Goal: Check status: Check status

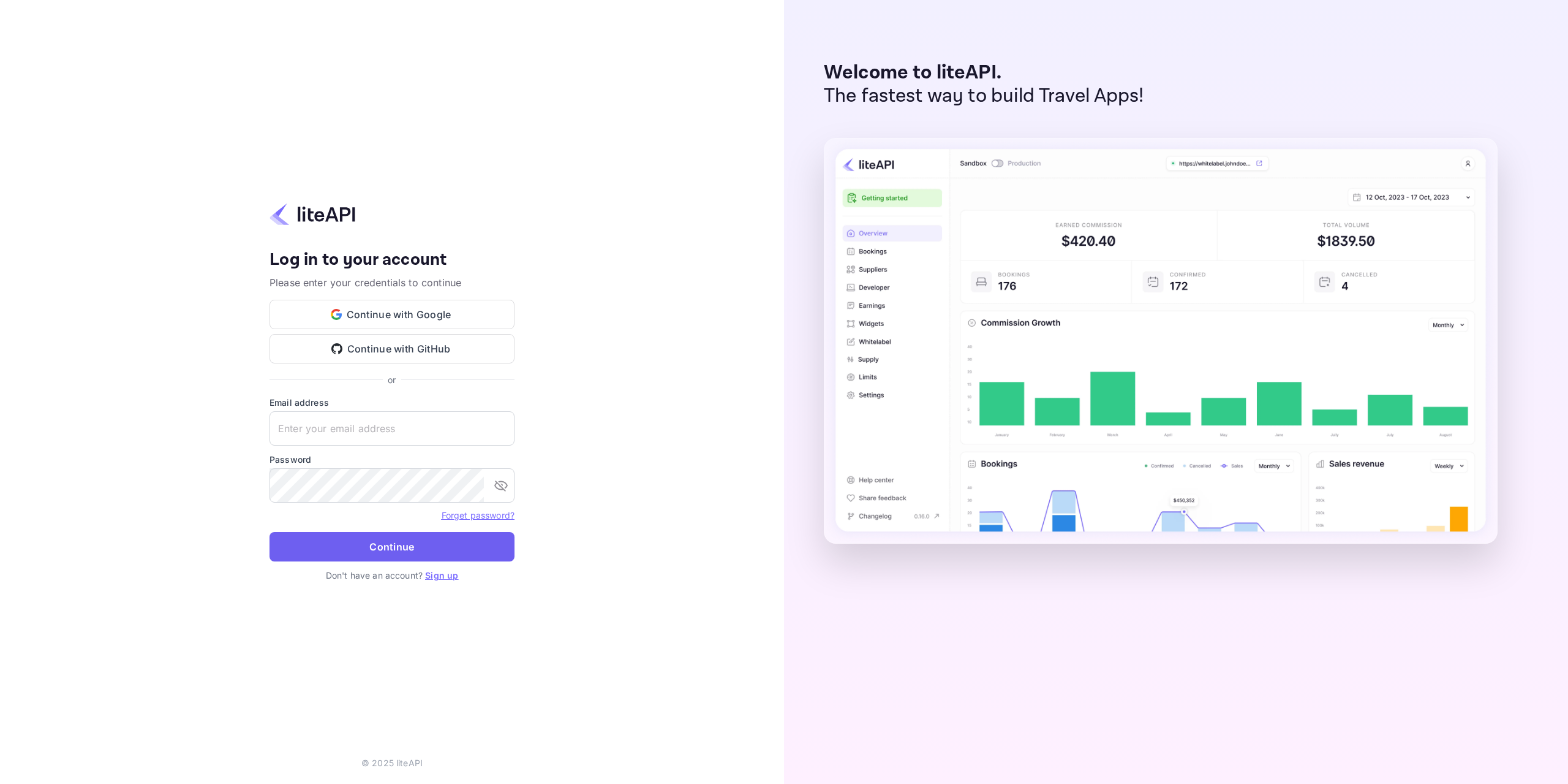
type input "nuiteedirectcug@hotelogical.com"
click at [417, 546] on button "Continue" at bounding box center [392, 547] width 245 height 29
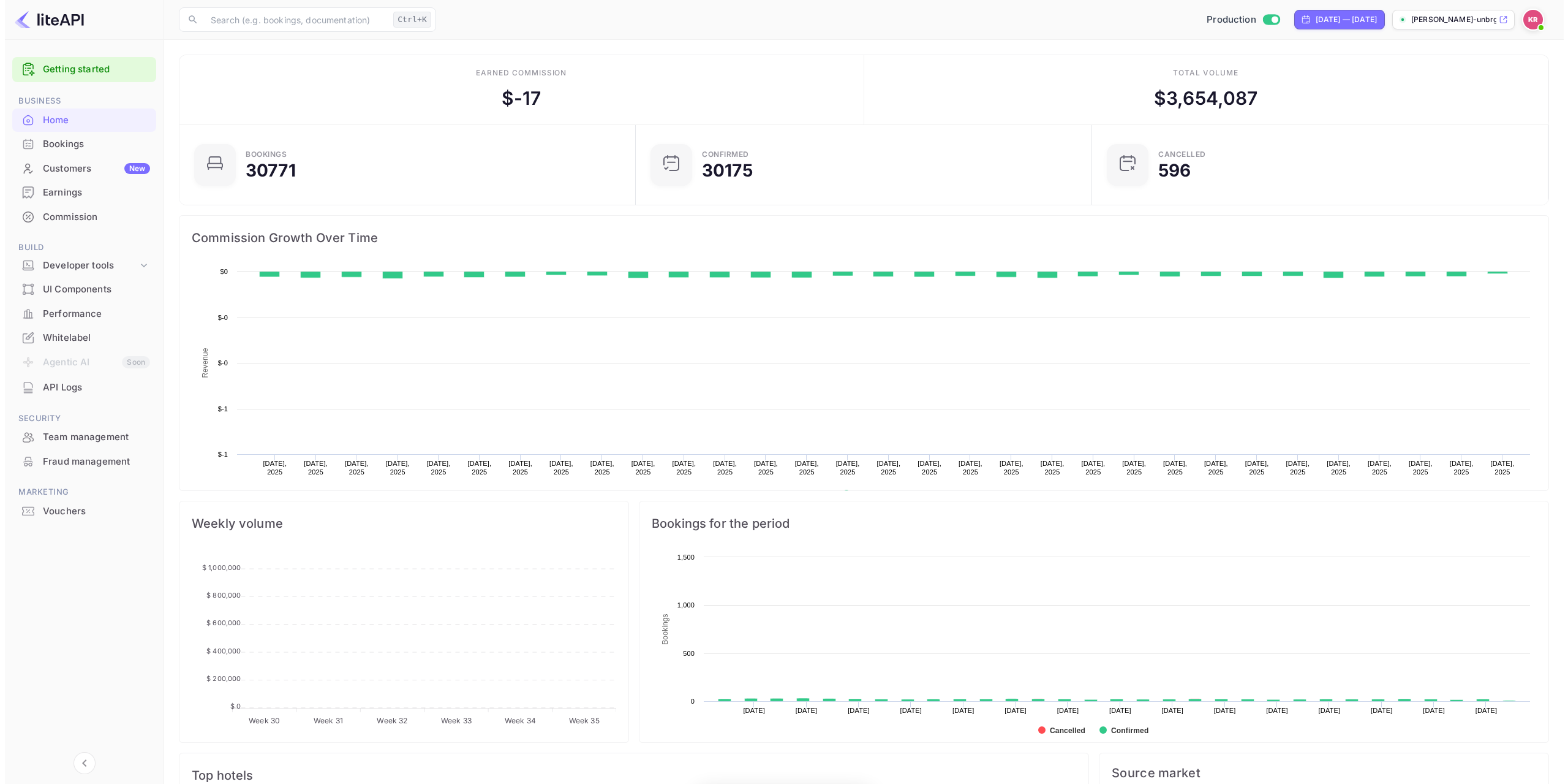
scroll to position [9, 9]
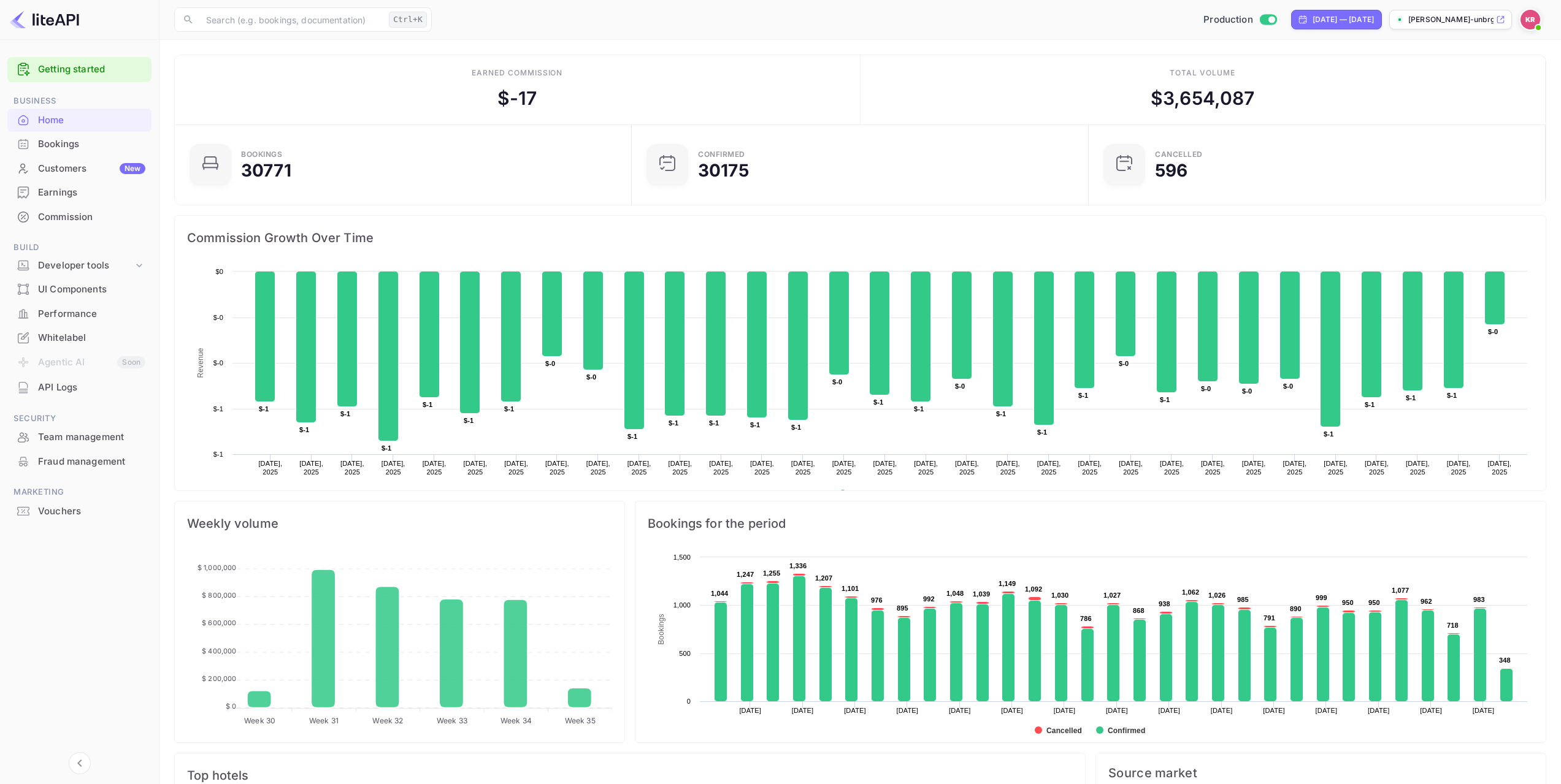
click at [59, 141] on div "Bookings" at bounding box center [92, 144] width 107 height 14
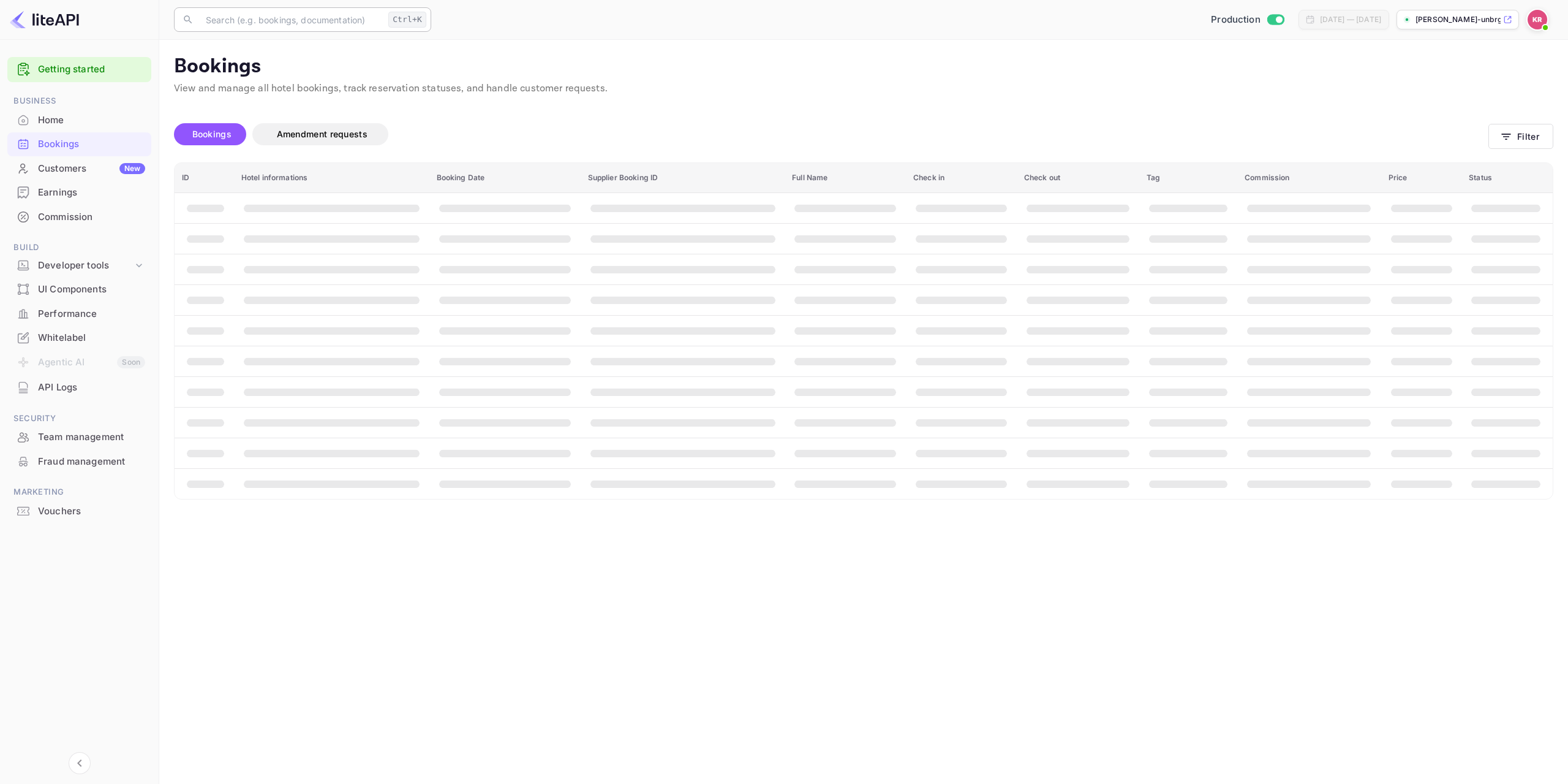
click at [284, 19] on input "text" at bounding box center [291, 19] width 185 height 24
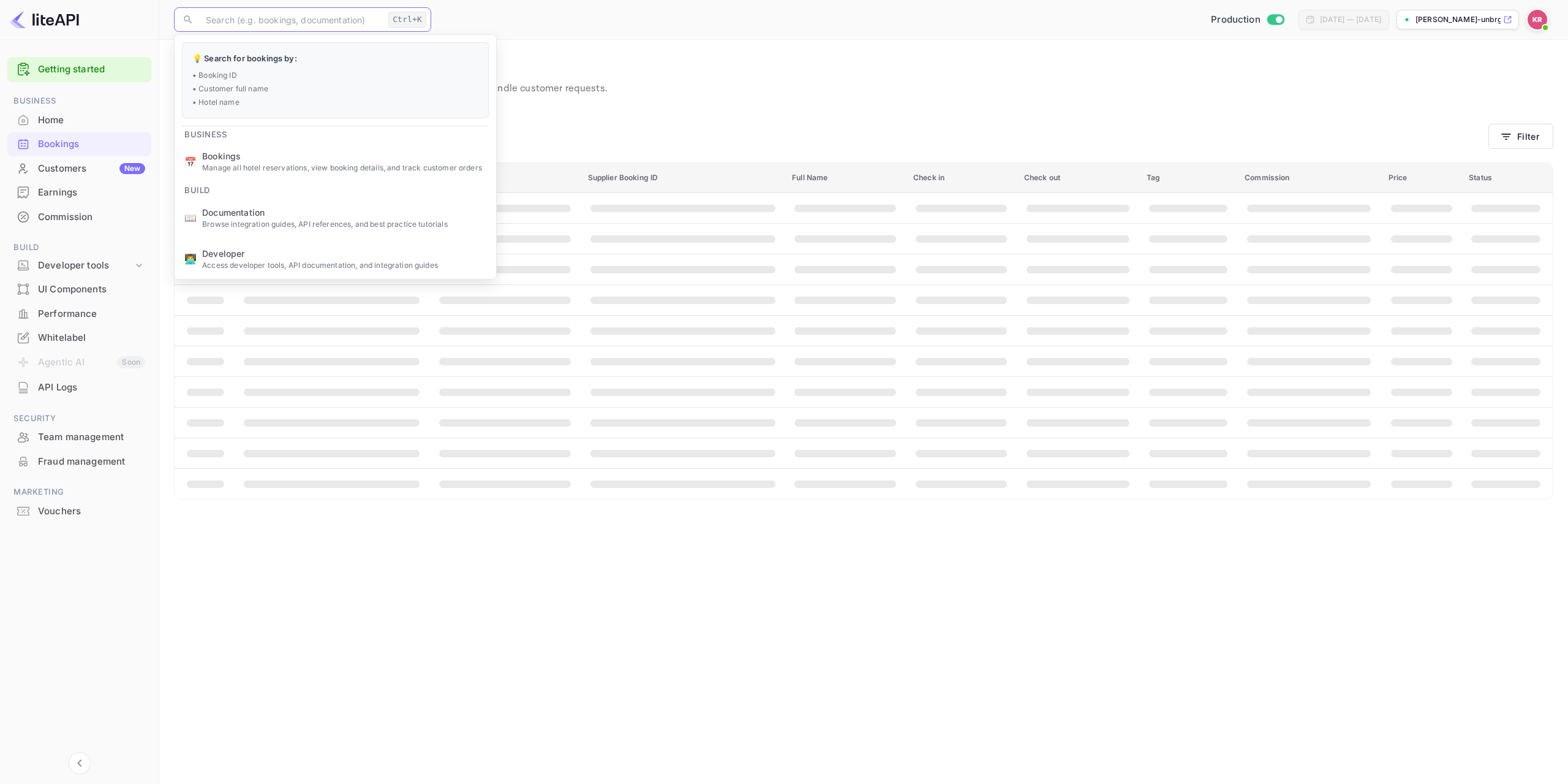
paste input "xjrFkGFGn"
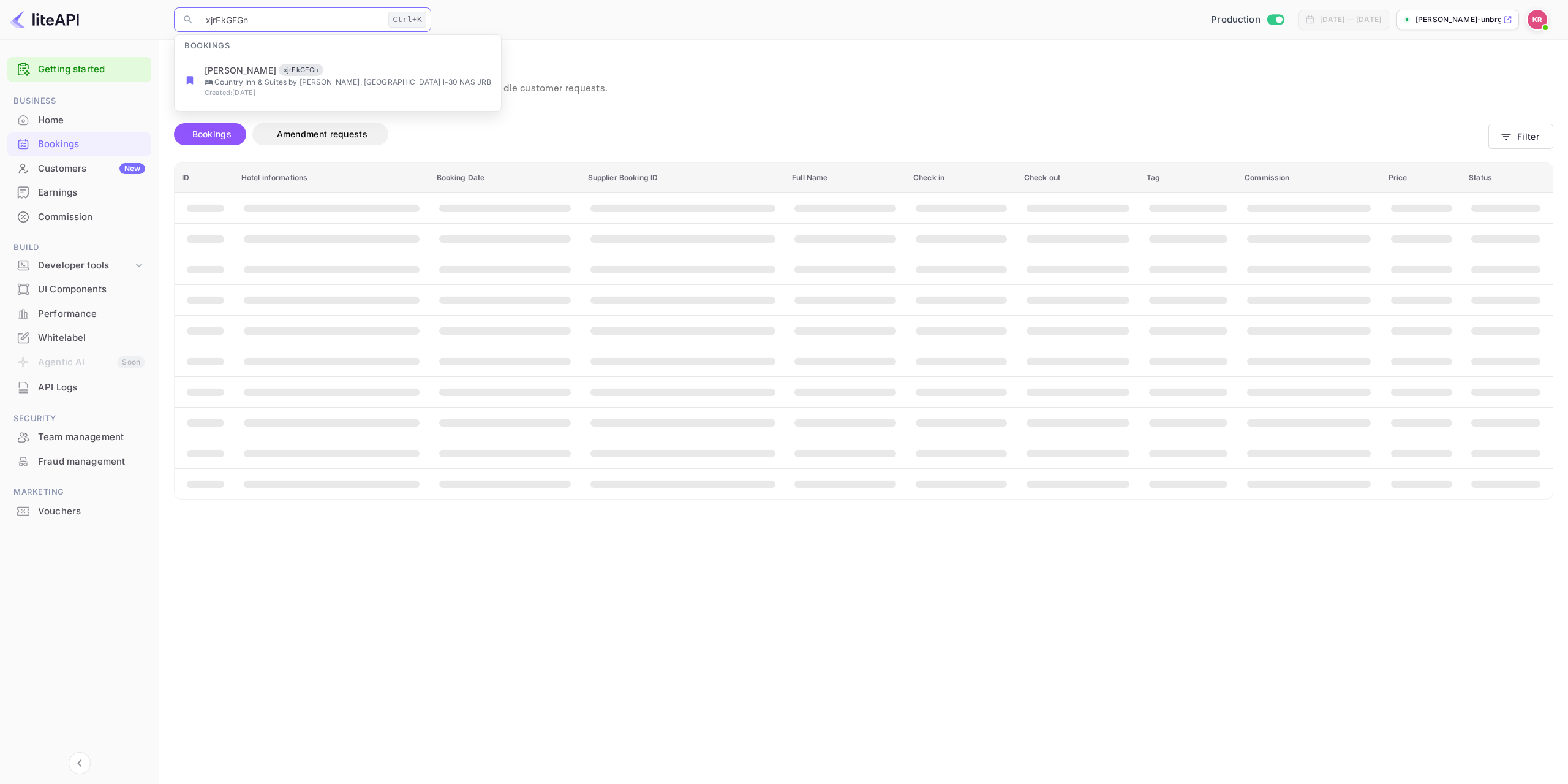
click at [210, 18] on input "xjrFkGFGn" at bounding box center [291, 19] width 185 height 24
type input "xjrFkGFGn"
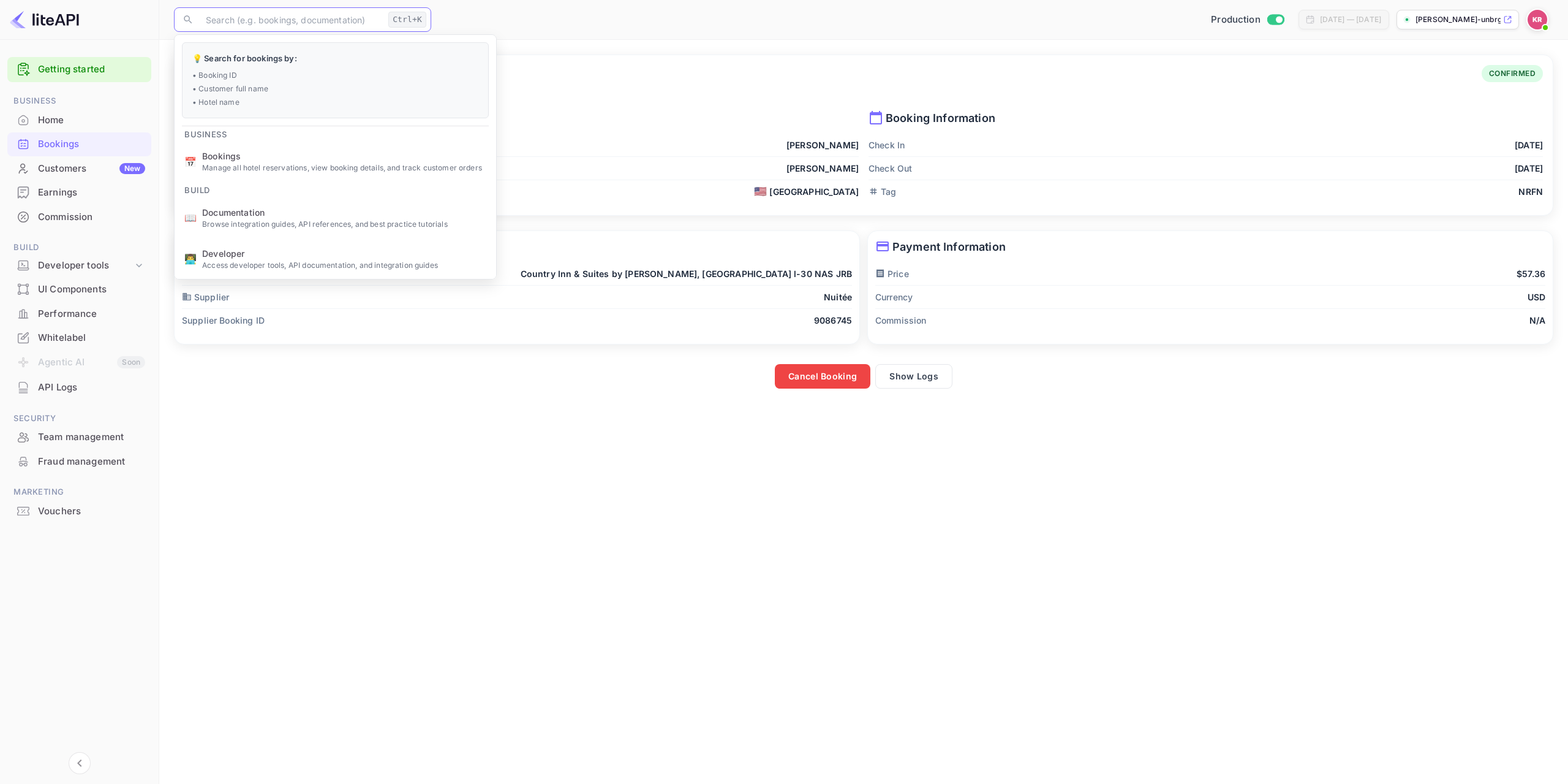
click at [651, 499] on main "Booking Details Booking ID: xjrFkGFGn CONFIRMED Guest Information First Name [P…" at bounding box center [863, 412] width 1409 height 744
click at [310, 17] on input "text" at bounding box center [291, 19] width 185 height 24
click at [520, 546] on main "Booking Details Booking ID: xjrFkGFGn CONFIRMED Guest Information First Name [P…" at bounding box center [863, 412] width 1409 height 744
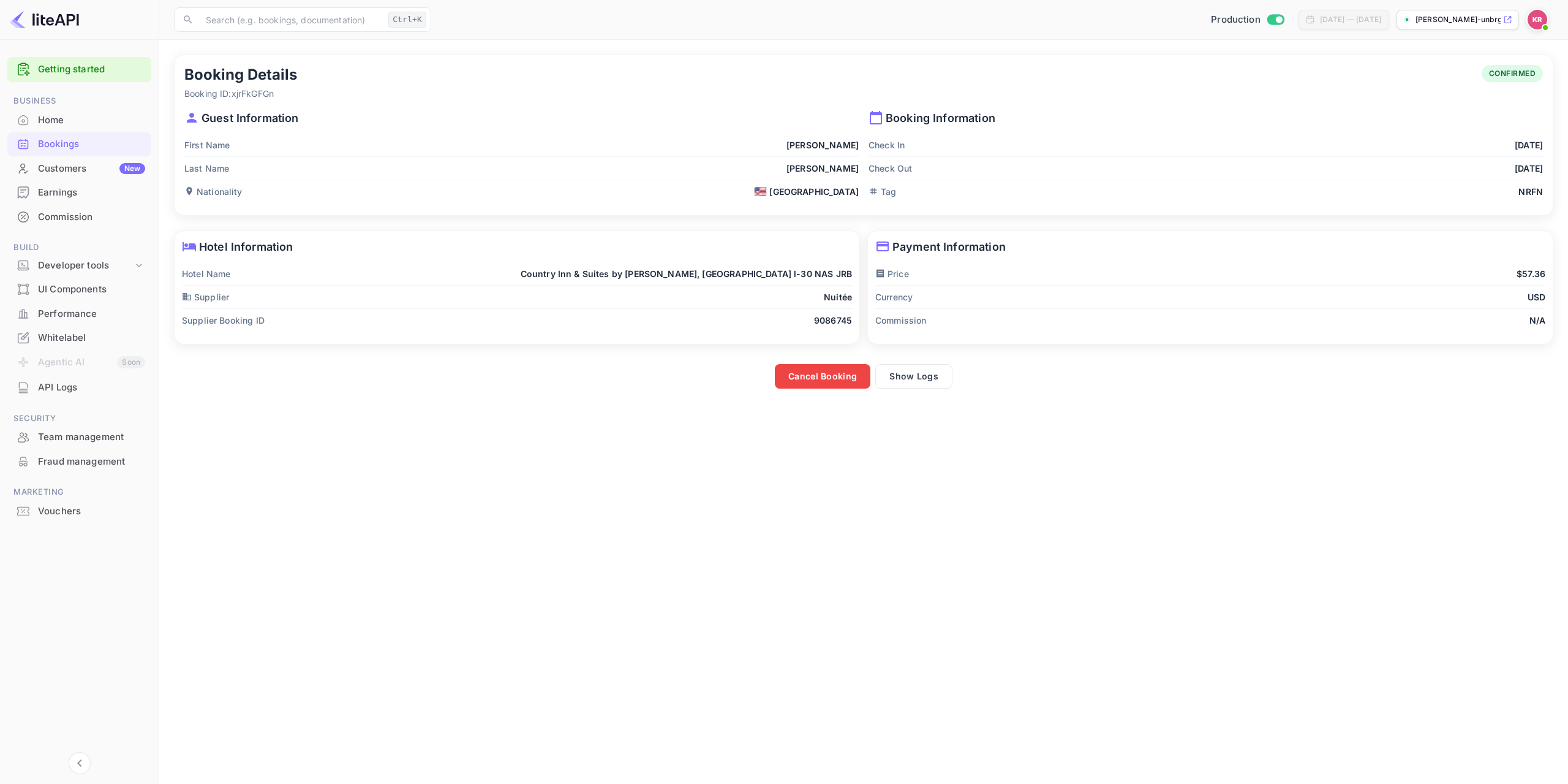
click at [89, 142] on div "Bookings" at bounding box center [91, 144] width 107 height 14
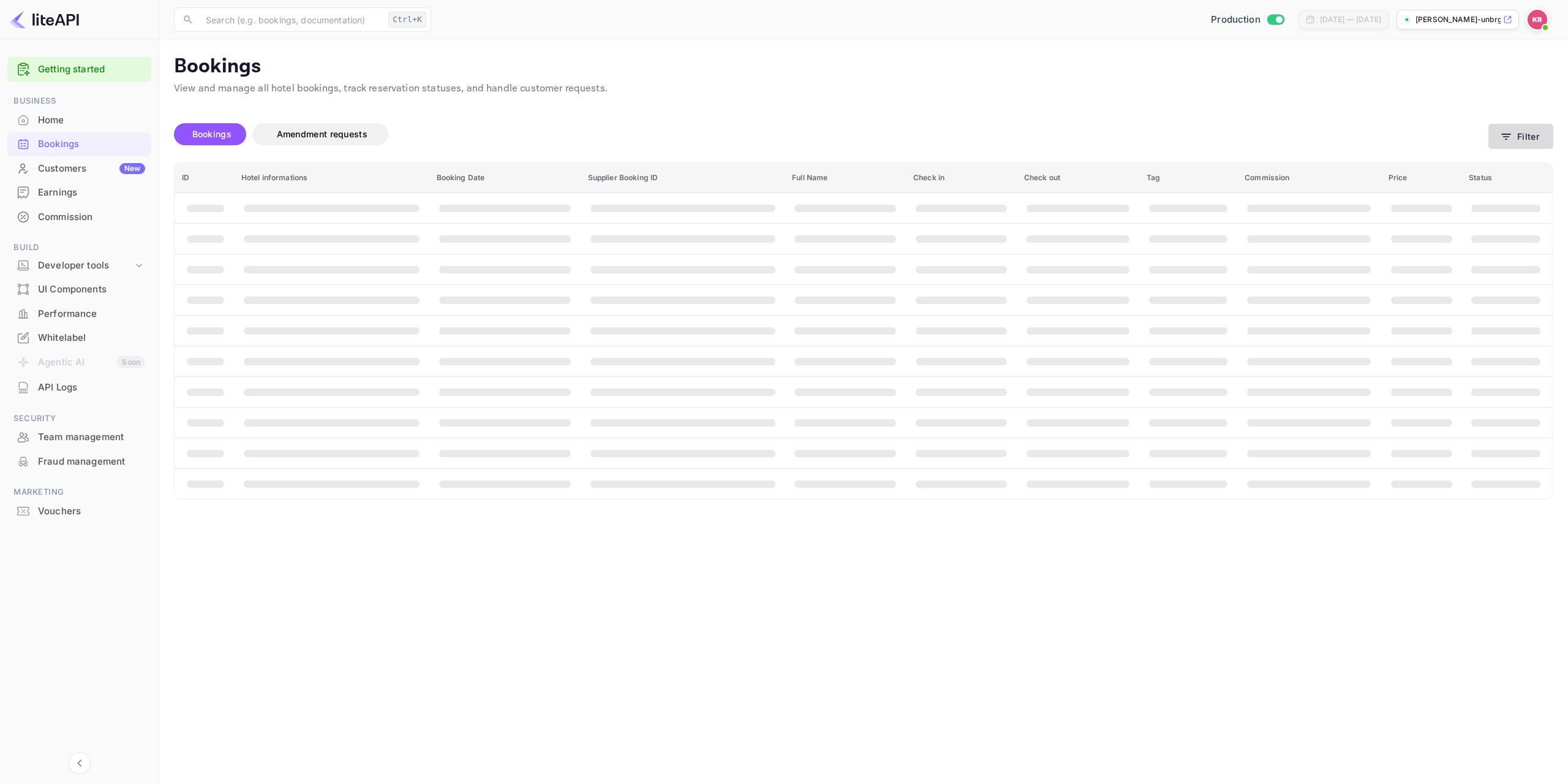
click at [1544, 141] on button "Filter" at bounding box center [1521, 136] width 65 height 25
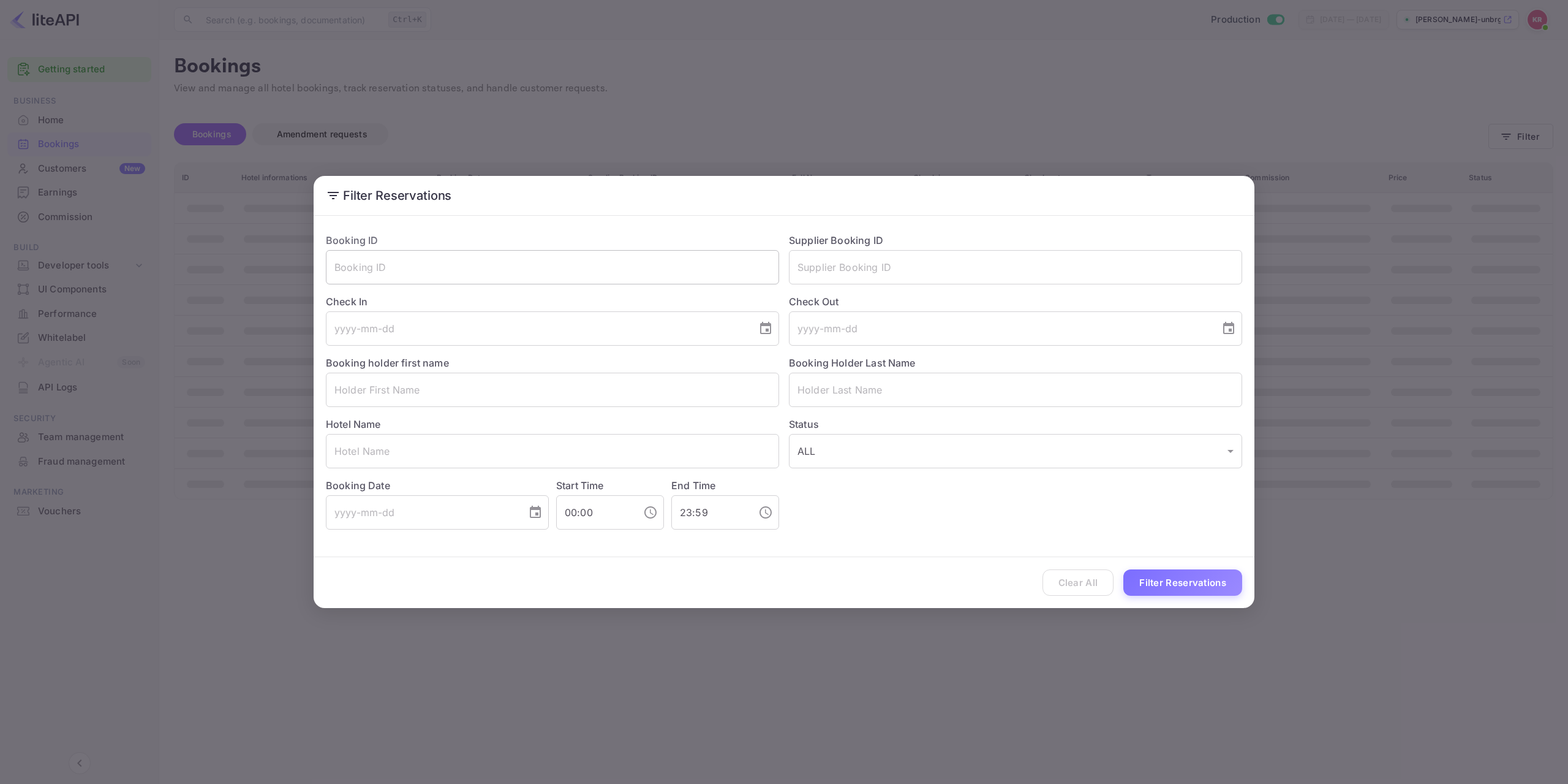
click at [478, 264] on input "text" at bounding box center [552, 267] width 453 height 35
paste input "933199"
type input "933199"
click at [1010, 670] on div "Filter Reservations Booking ID 933199 ​ Supplier Booking ID ​ Check In ​ Check …" at bounding box center [784, 392] width 1568 height 784
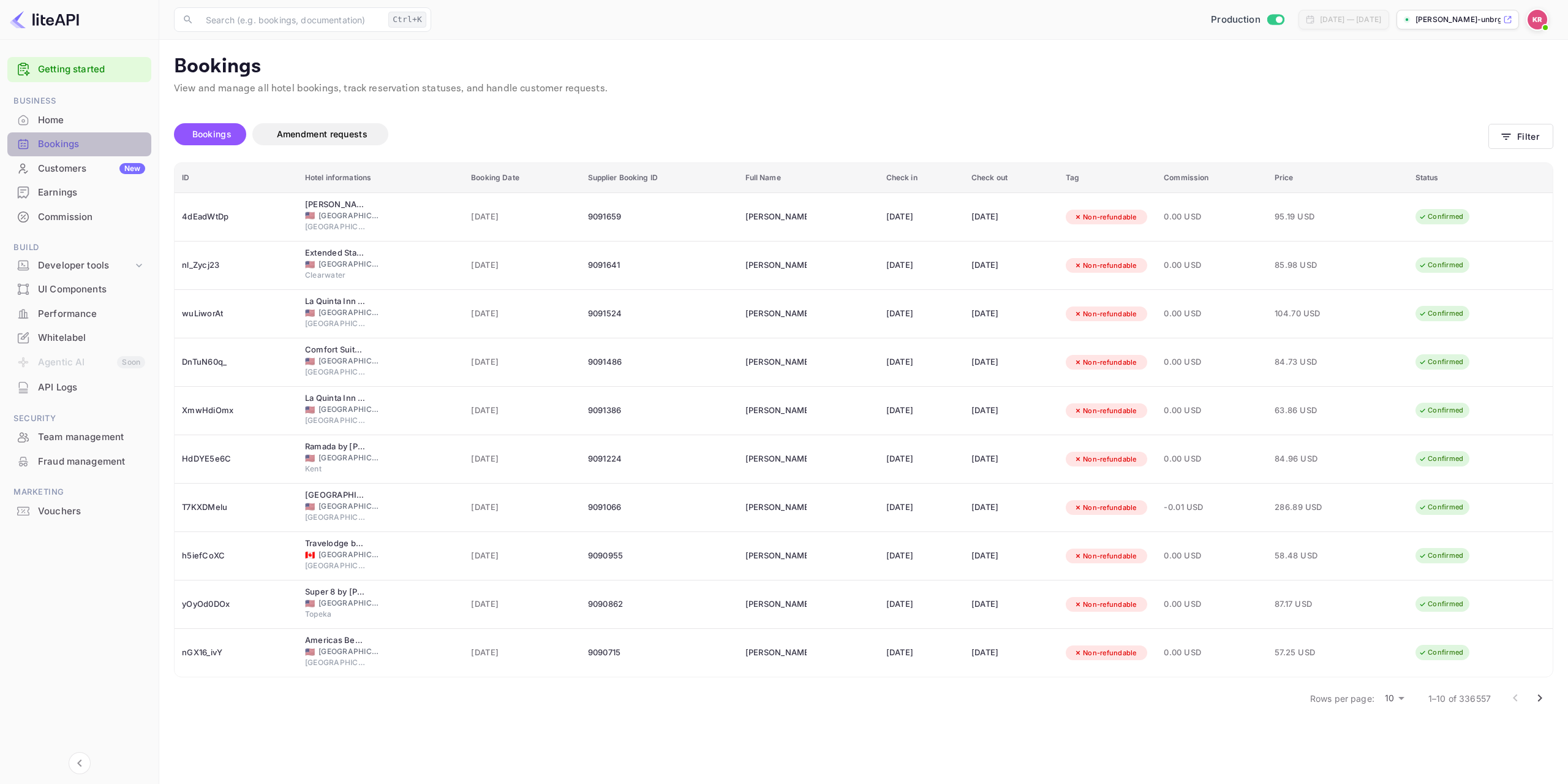
click at [74, 149] on div "Bookings" at bounding box center [91, 144] width 107 height 14
click at [1525, 133] on button "Filter" at bounding box center [1521, 136] width 65 height 25
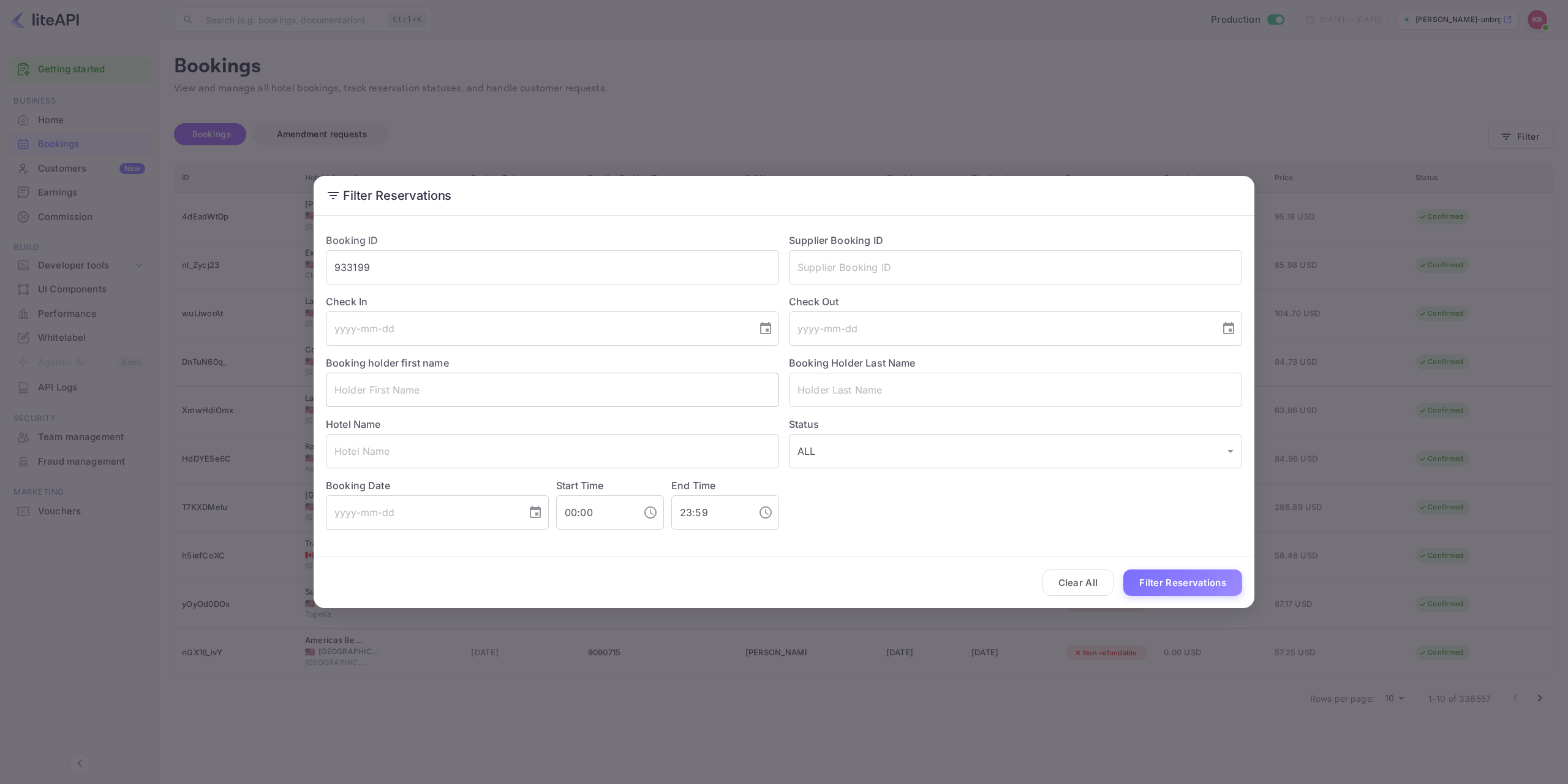
click at [419, 394] on input "text" at bounding box center [552, 390] width 453 height 35
click at [888, 276] on input "text" at bounding box center [1015, 267] width 453 height 35
click at [583, 265] on input "933199" at bounding box center [552, 267] width 453 height 35
drag, startPoint x: 455, startPoint y: 269, endPoint x: 120, endPoint y: 268, distance: 335.0
click at [122, 269] on div "Filter Reservations Booking ID 933199 ​ Supplier Booking ID ​ Check In ​ Check …" at bounding box center [784, 392] width 1568 height 784
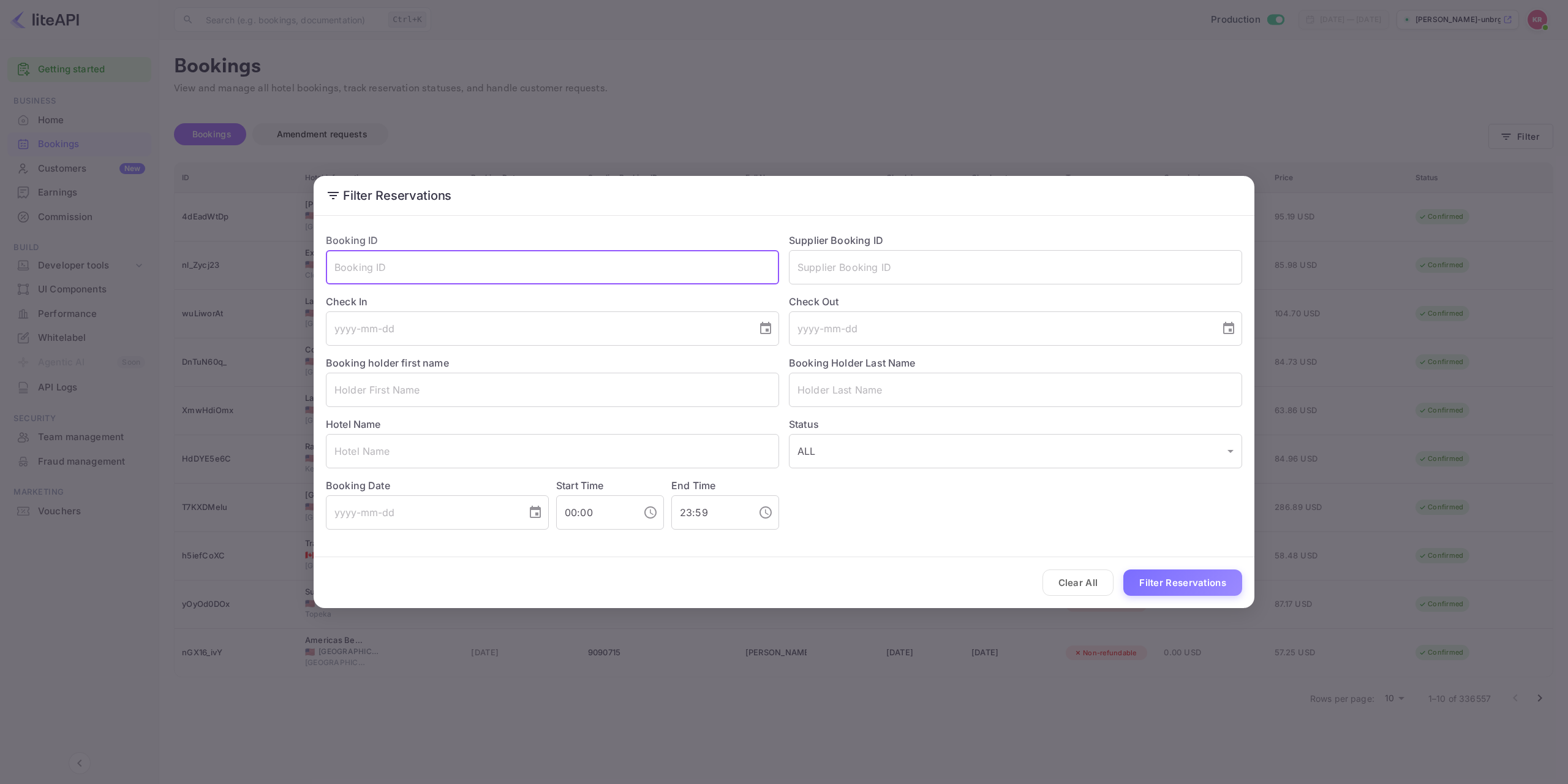
paste input "WBixKJ4RJ"
click at [1123, 569] on button "Filter Reservations" at bounding box center [1183, 582] width 119 height 26
click at [338, 267] on input "WBixKJ4RJ" at bounding box center [552, 267] width 453 height 35
type input "WBixKJ4RJ"
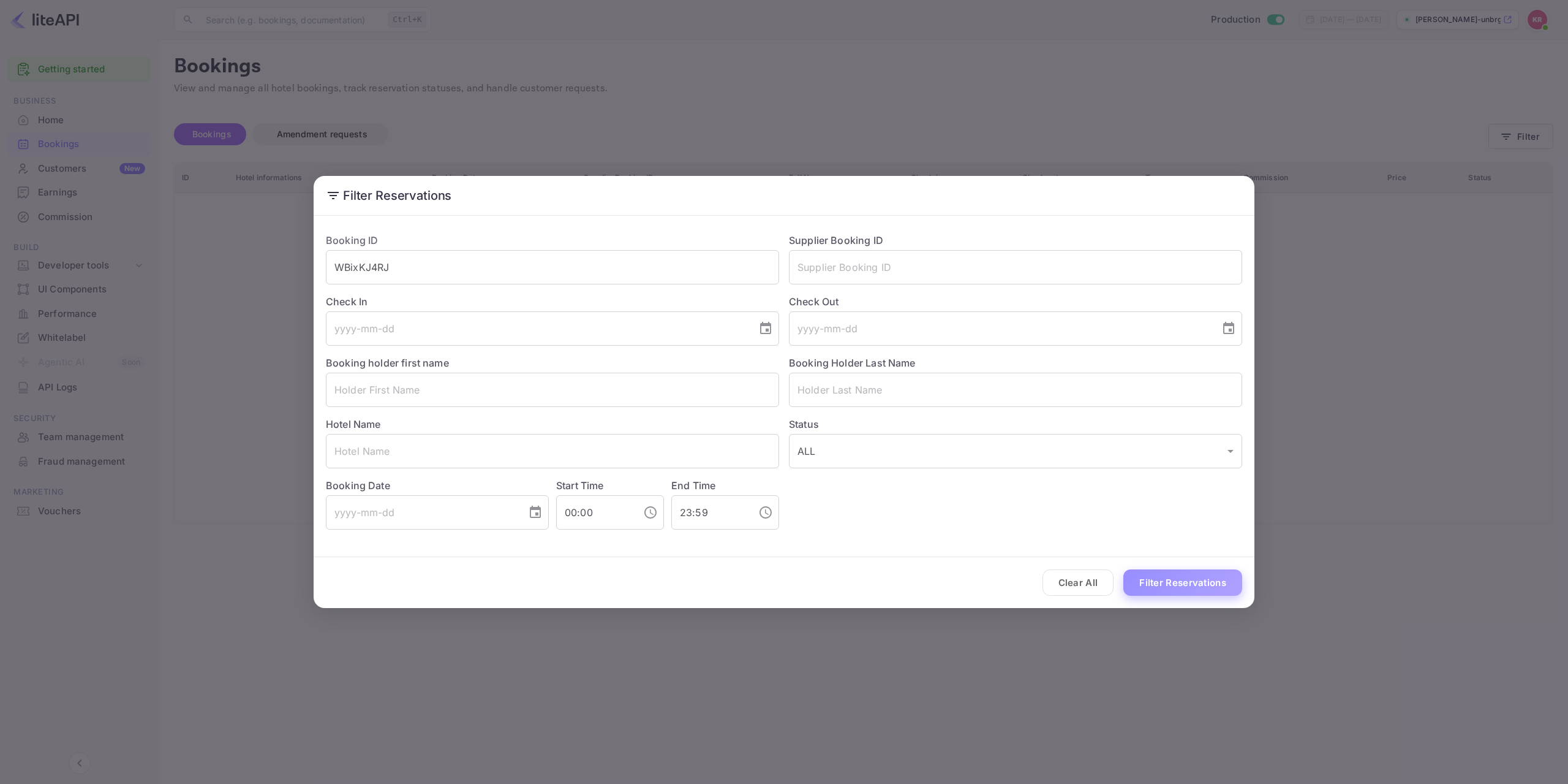
click at [1176, 590] on button "Filter Reservations" at bounding box center [1183, 582] width 119 height 26
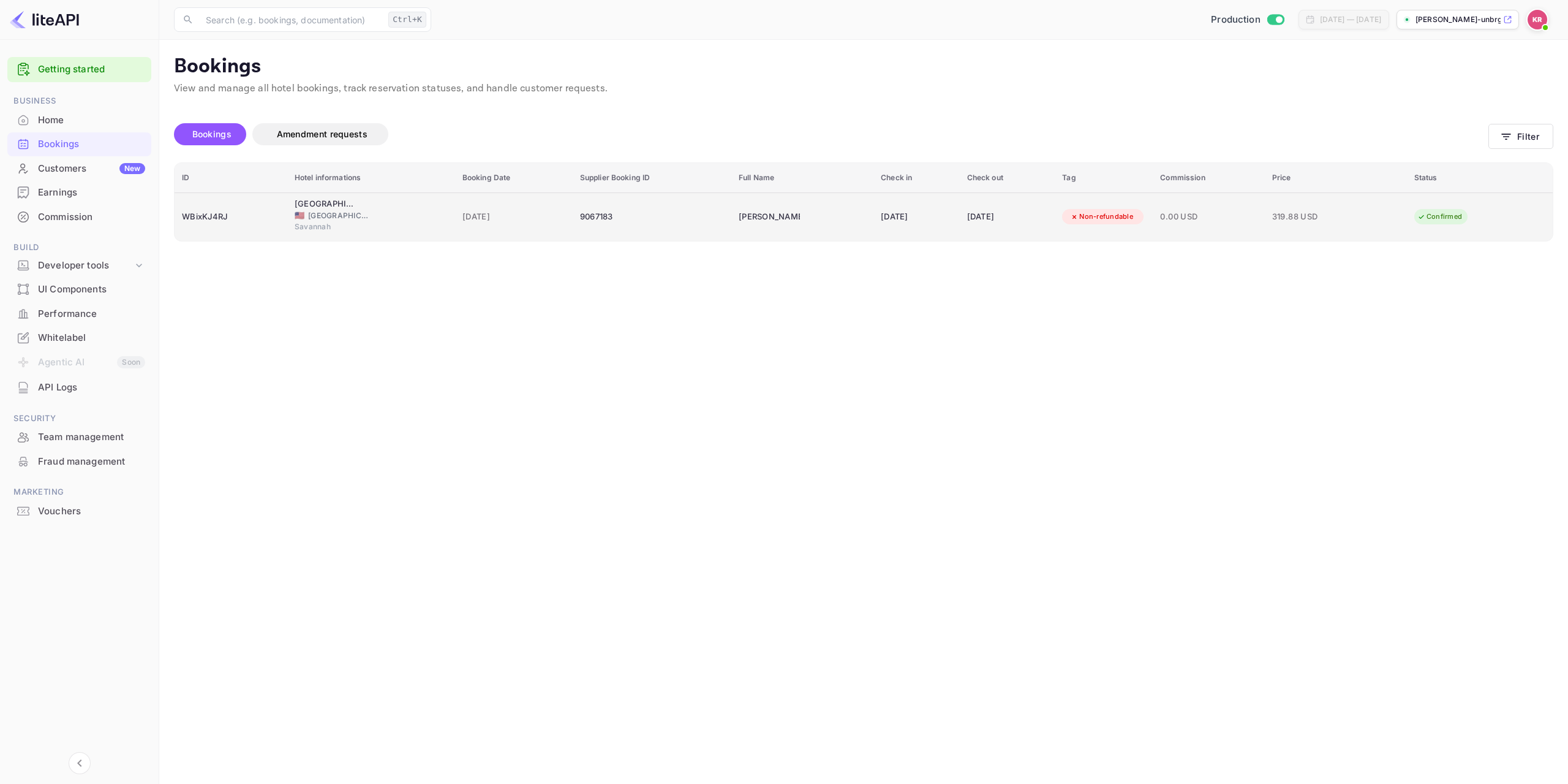
click at [335, 211] on span "[GEOGRAPHIC_DATA]" at bounding box center [339, 216] width 61 height 11
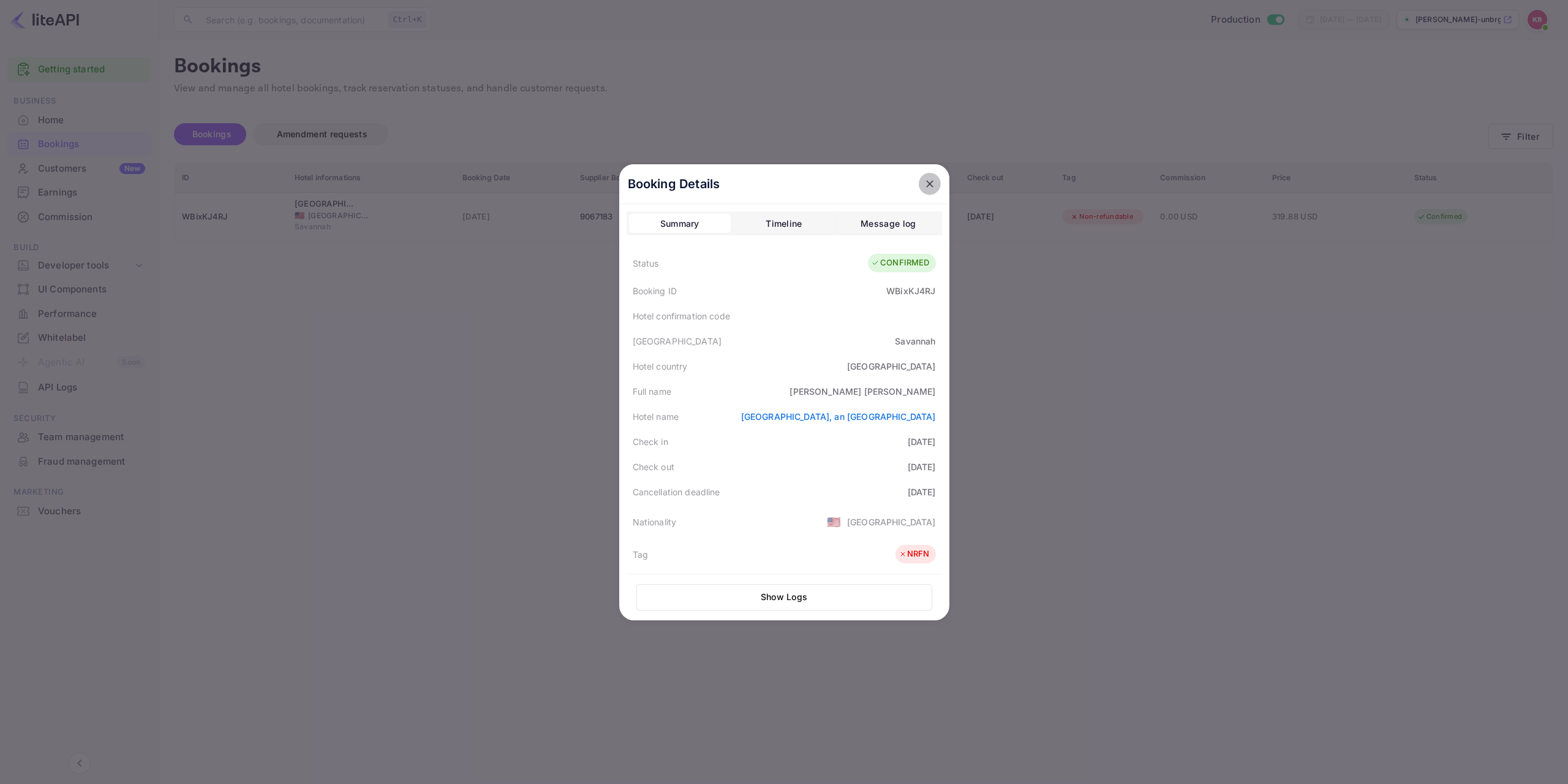
click at [929, 183] on icon "close" at bounding box center [930, 184] width 13 height 13
